Goal: Check status: Check status

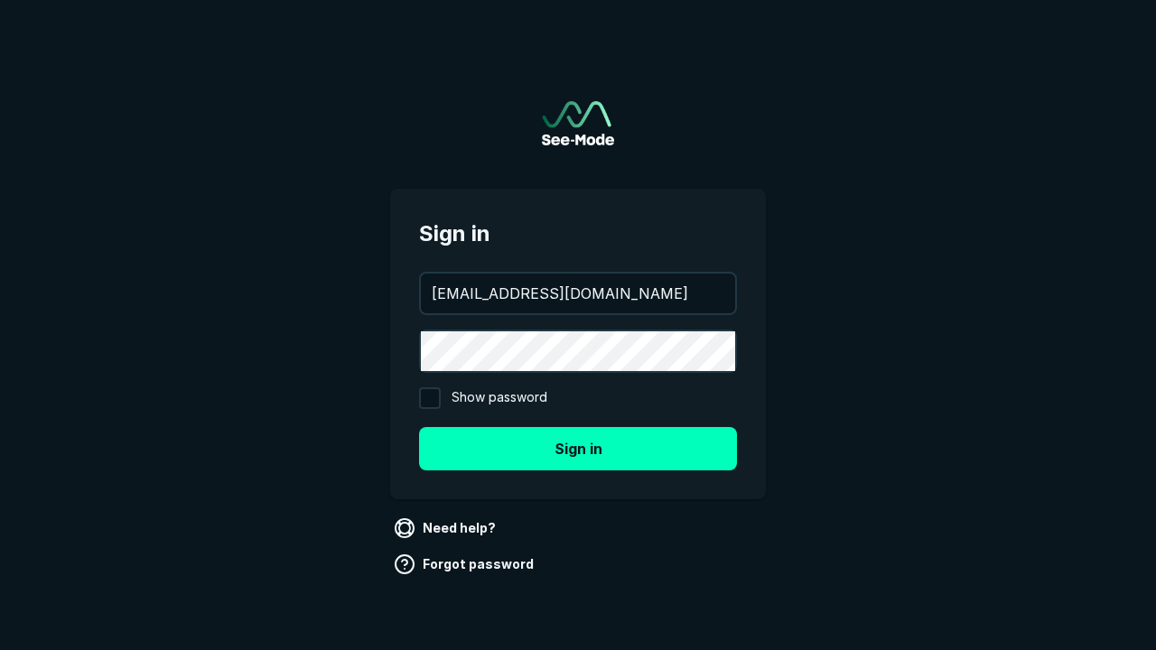
type input "[EMAIL_ADDRESS][DOMAIN_NAME]"
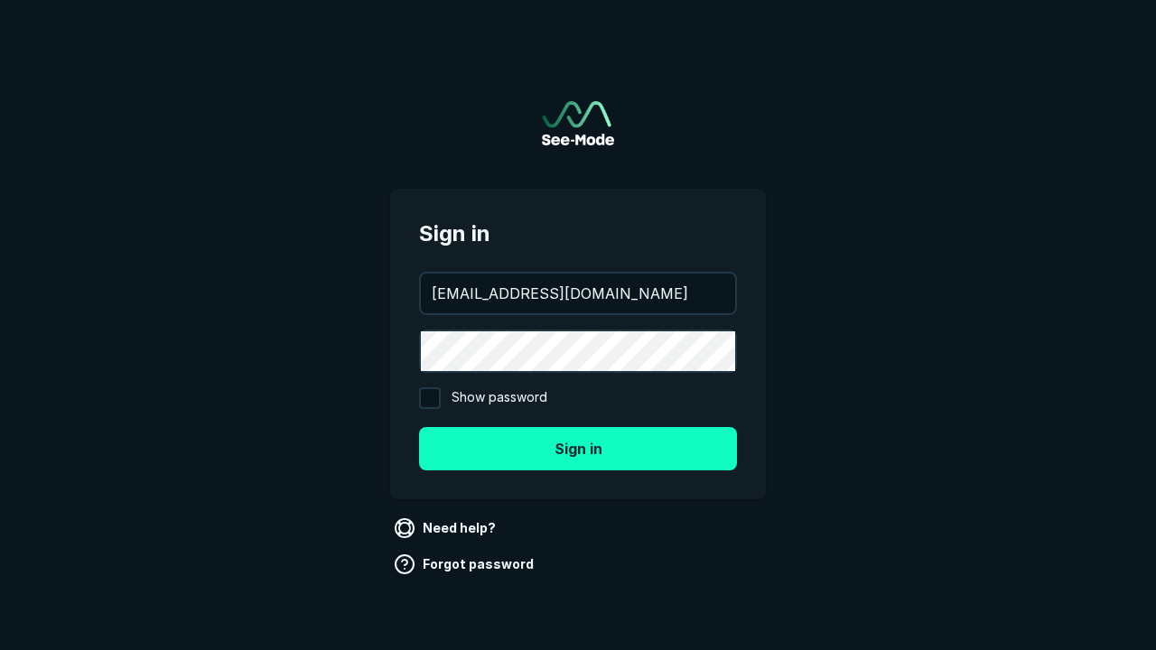
click at [578, 448] on button "Sign in" at bounding box center [578, 448] width 318 height 43
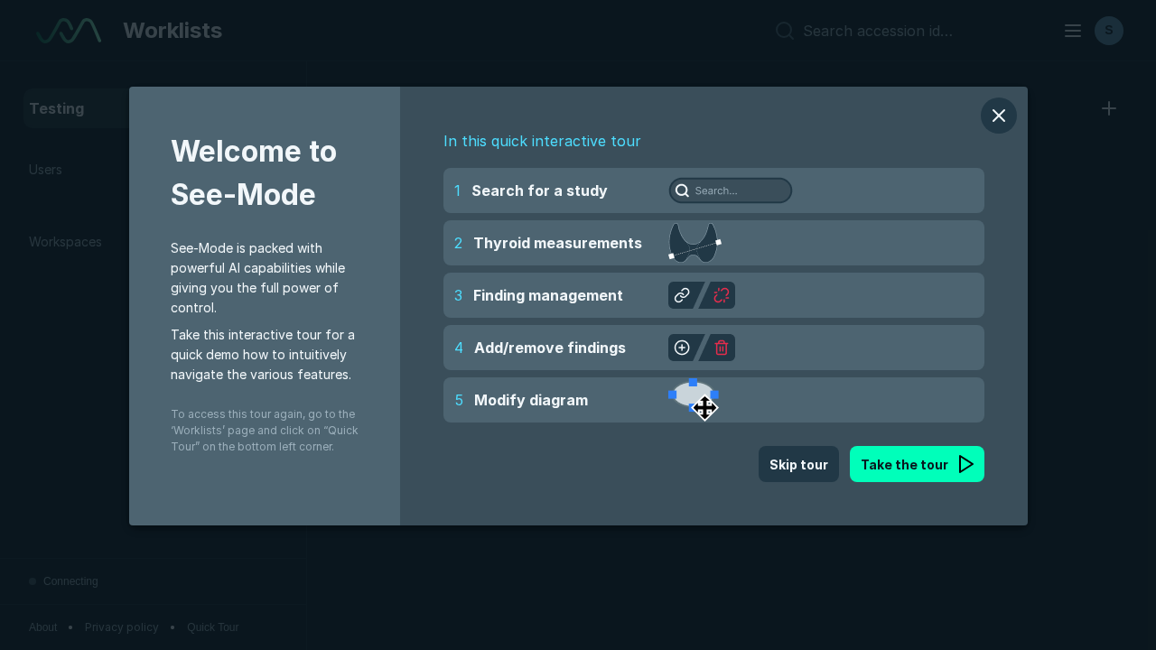
scroll to position [4930, 7520]
